Goal: Transaction & Acquisition: Purchase product/service

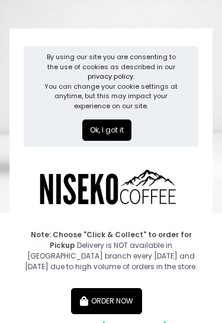
click at [114, 131] on button "Ok, I got it" at bounding box center [106, 130] width 49 height 21
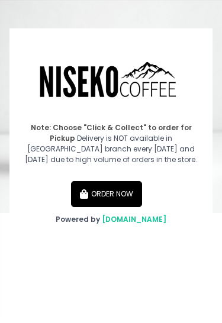
click at [129, 189] on button "ORDER NOW" at bounding box center [106, 194] width 71 height 26
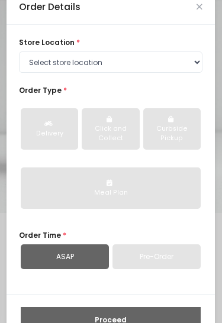
scroll to position [15, 0]
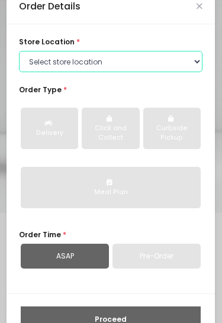
click at [172, 65] on select "Select store location Niseko Coffee Greenhills Niseko Coffee Alabang Town Center" at bounding box center [110, 61] width 183 height 21
select select "65e94dc6e1872abe6e6d780e"
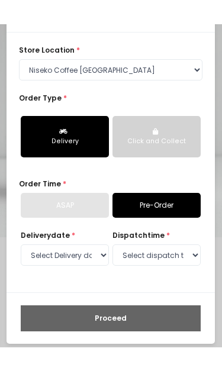
scroll to position [30, 0]
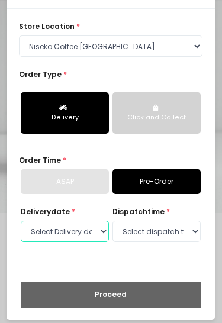
click at [99, 231] on select "Select Delivery date Tuesday, Sep 2nd Wednesday, Sep 3rd Thursday, Sep 4th Frid…" at bounding box center [65, 231] width 88 height 21
select select "2025-09-02"
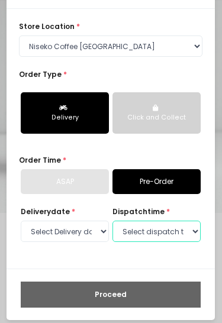
click at [167, 232] on select "Select dispatch time 09:30 AM - 10:00 AM 10:00 AM - 10:30 AM 10:30 AM - 11:00 A…" at bounding box center [156, 231] width 88 height 21
select select "09:30"
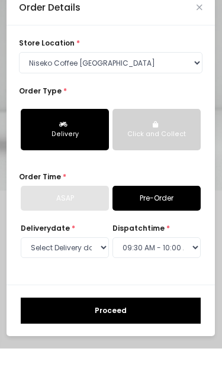
scroll to position [0, 0]
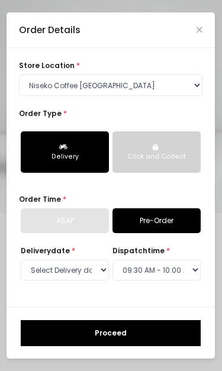
click at [167, 323] on button "Proceed" at bounding box center [111, 333] width 180 height 26
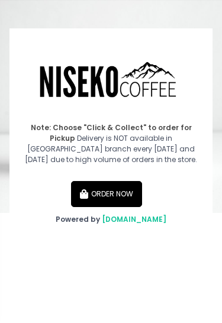
scroll to position [-1, 0]
